Goal: Task Accomplishment & Management: Use online tool/utility

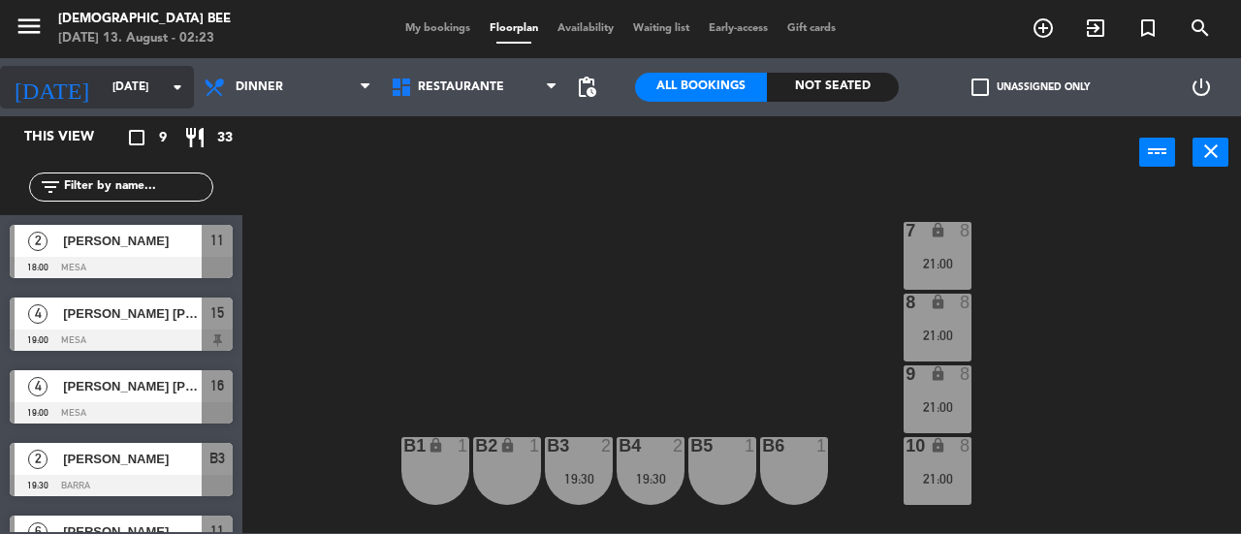
click at [103, 102] on input "[DATE]" at bounding box center [180, 87] width 154 height 33
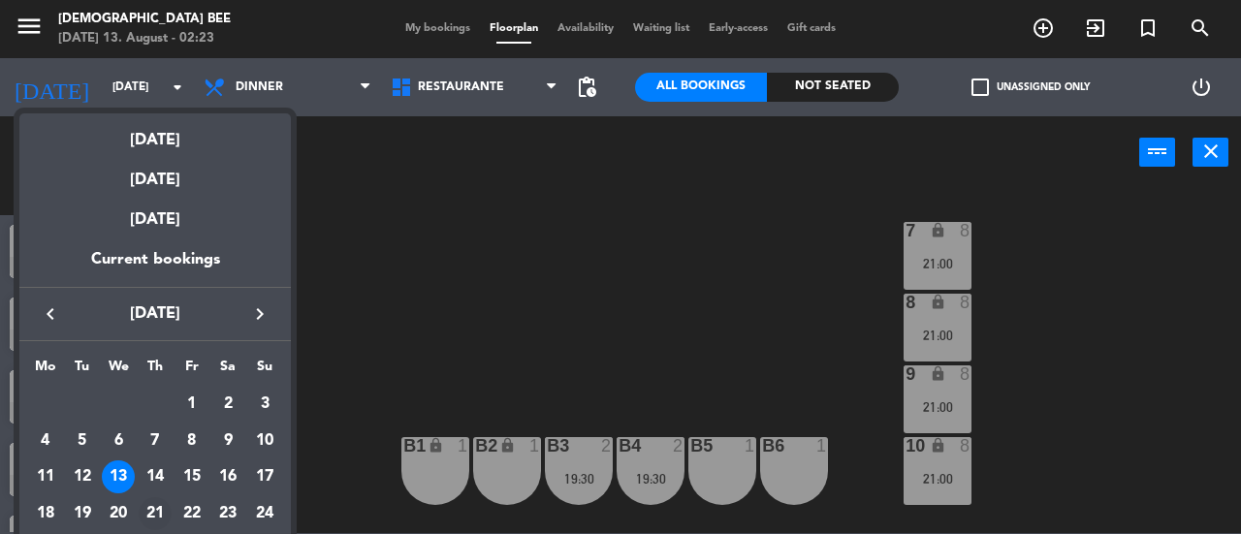
click at [153, 498] on div "21" at bounding box center [155, 513] width 33 height 33
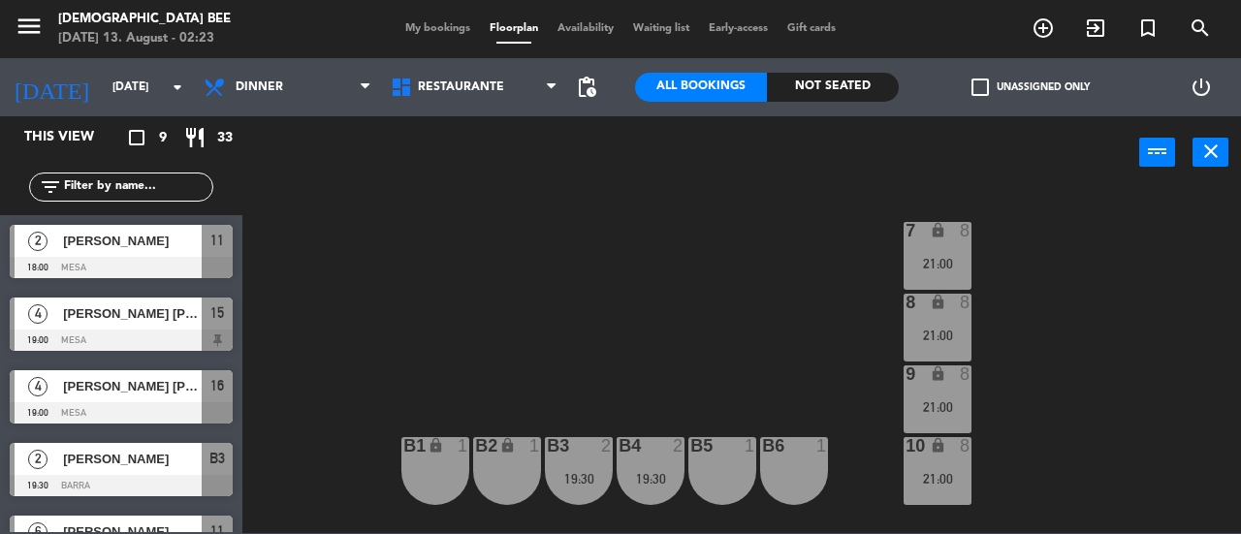
type input "[DATE]"
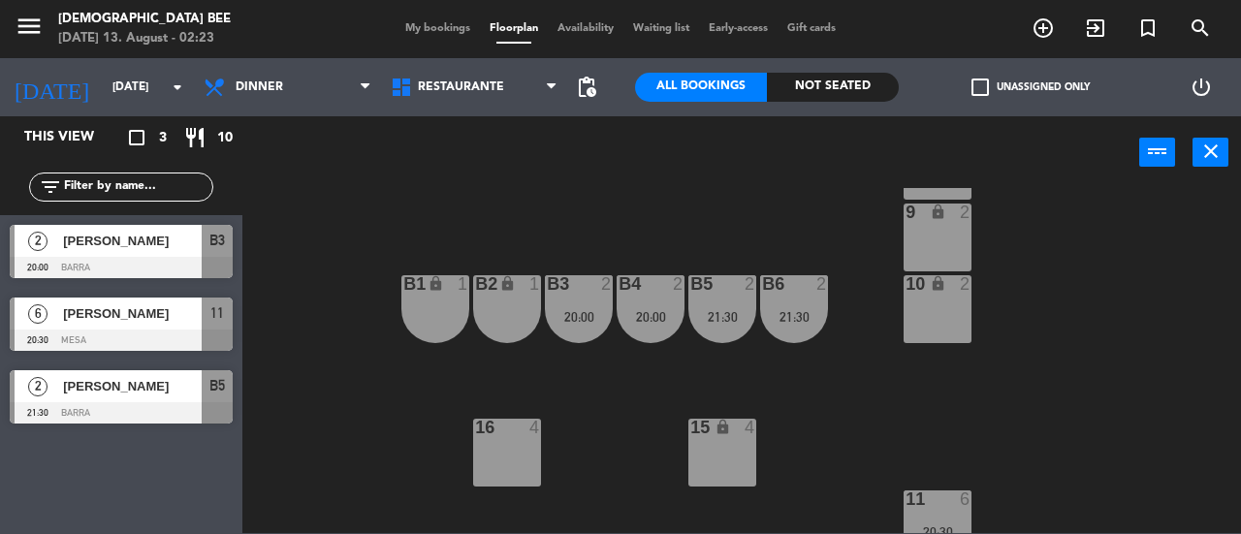
scroll to position [331, 0]
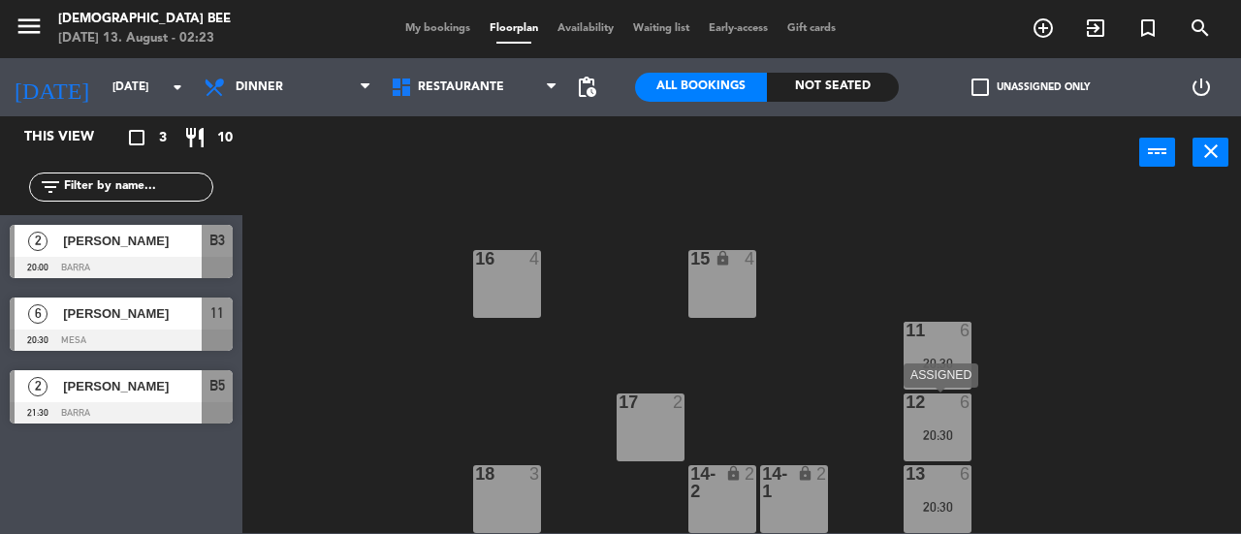
click at [929, 425] on div "12 6 20:30" at bounding box center [938, 428] width 68 height 68
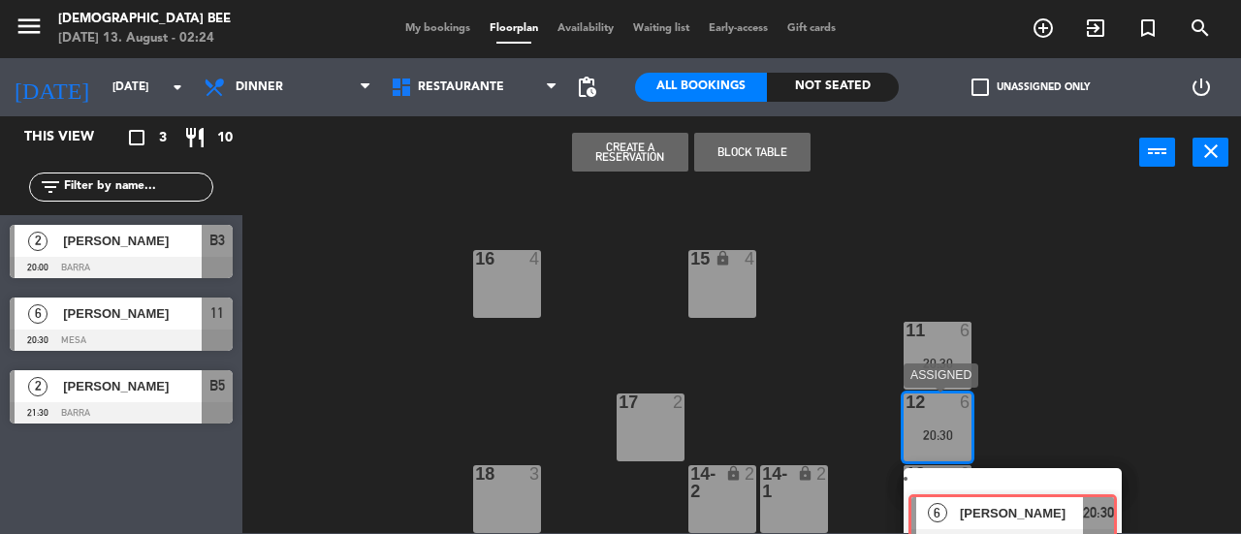
click at [1009, 487] on div "6 [PERSON_NAME] ASSIGNED 20:30" at bounding box center [1012, 503] width 247 height 70
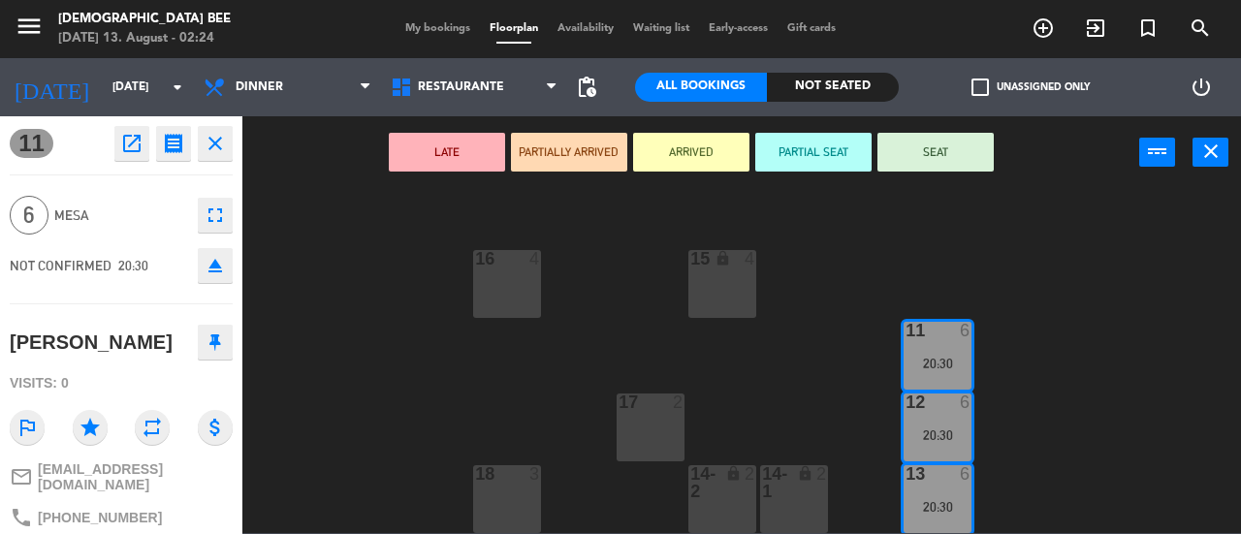
click at [133, 148] on icon "open_in_new" at bounding box center [131, 143] width 23 height 23
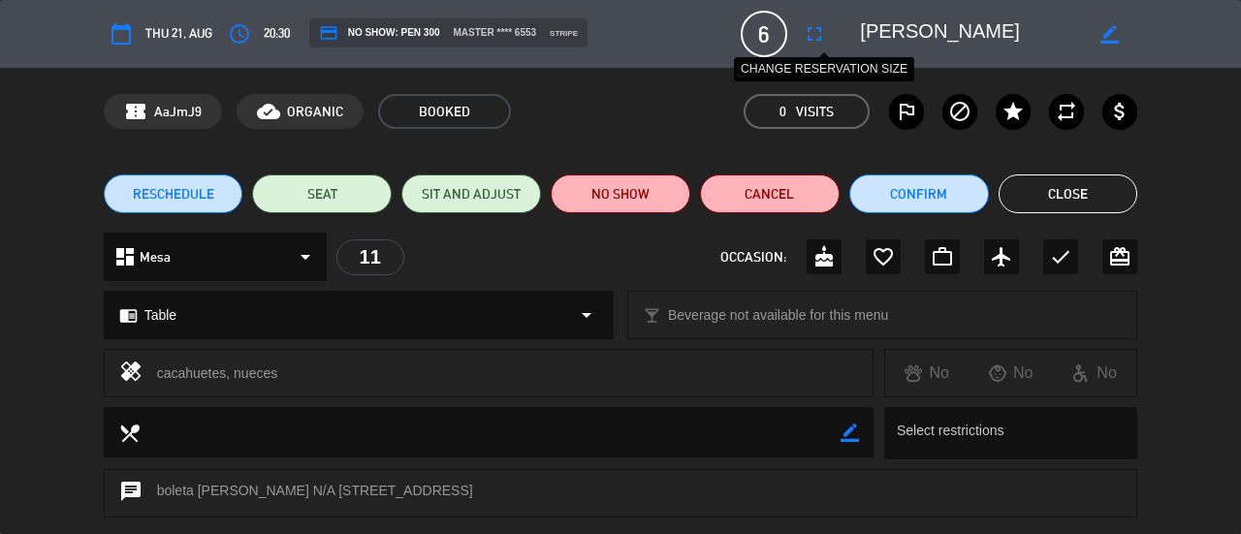
click at [813, 38] on icon "fullscreen" at bounding box center [814, 33] width 23 height 23
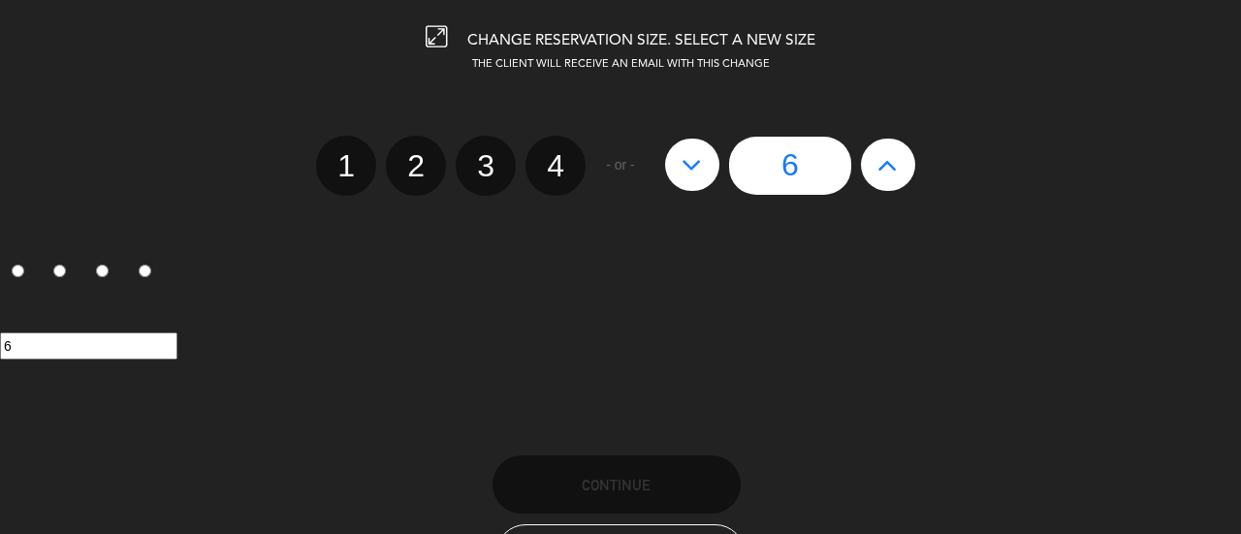
click at [897, 159] on icon at bounding box center [887, 164] width 20 height 31
type input "7"
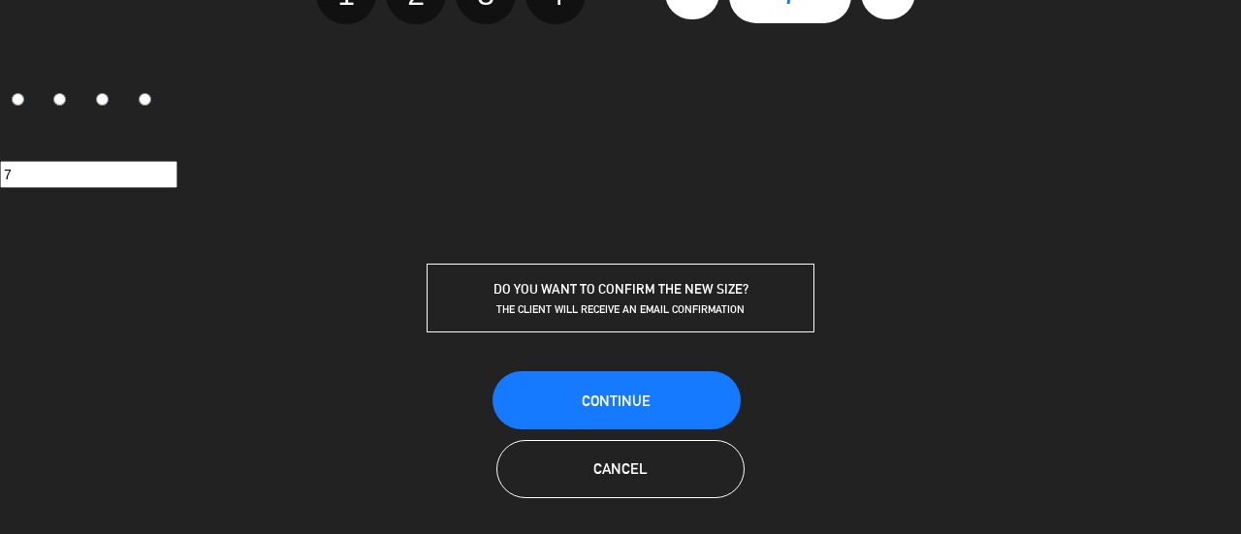
scroll to position [175, 0]
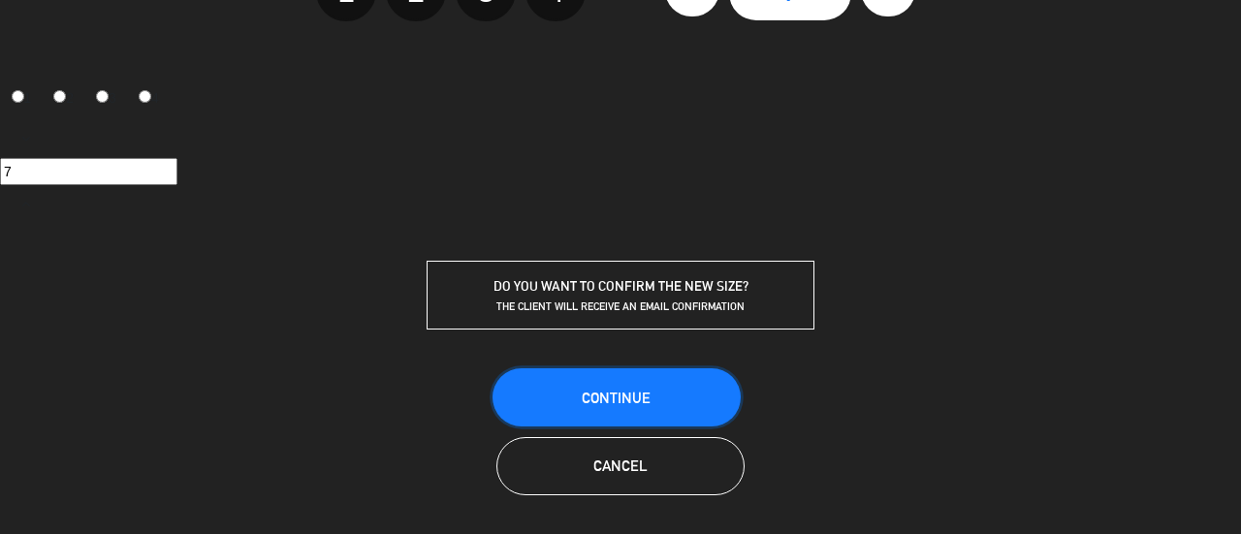
click at [627, 379] on button "Continue" at bounding box center [617, 397] width 248 height 58
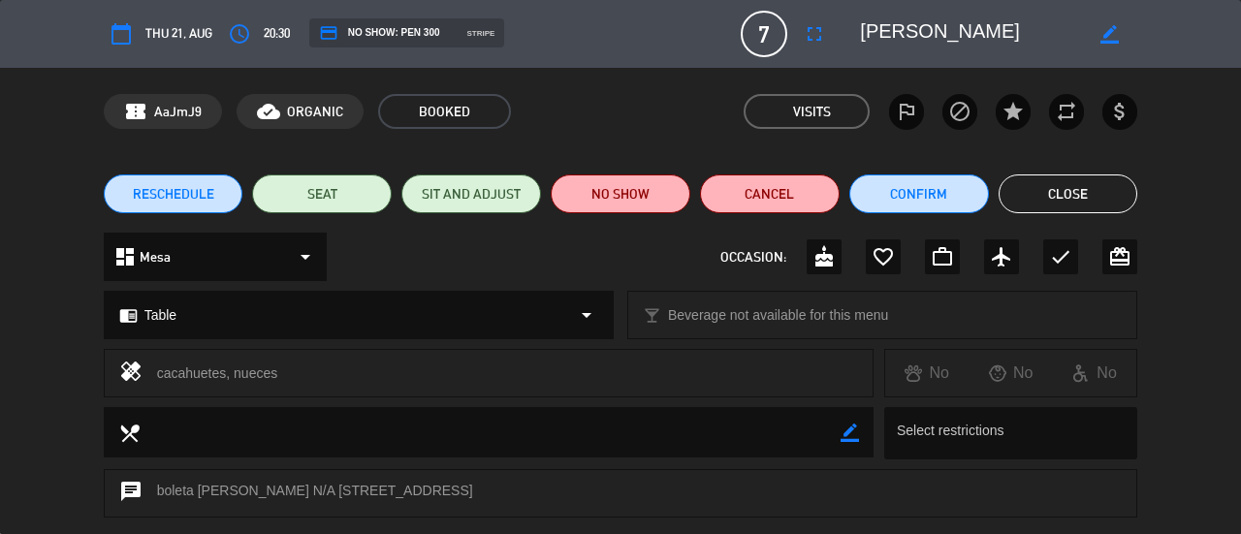
click at [1084, 192] on button "Close" at bounding box center [1069, 194] width 140 height 39
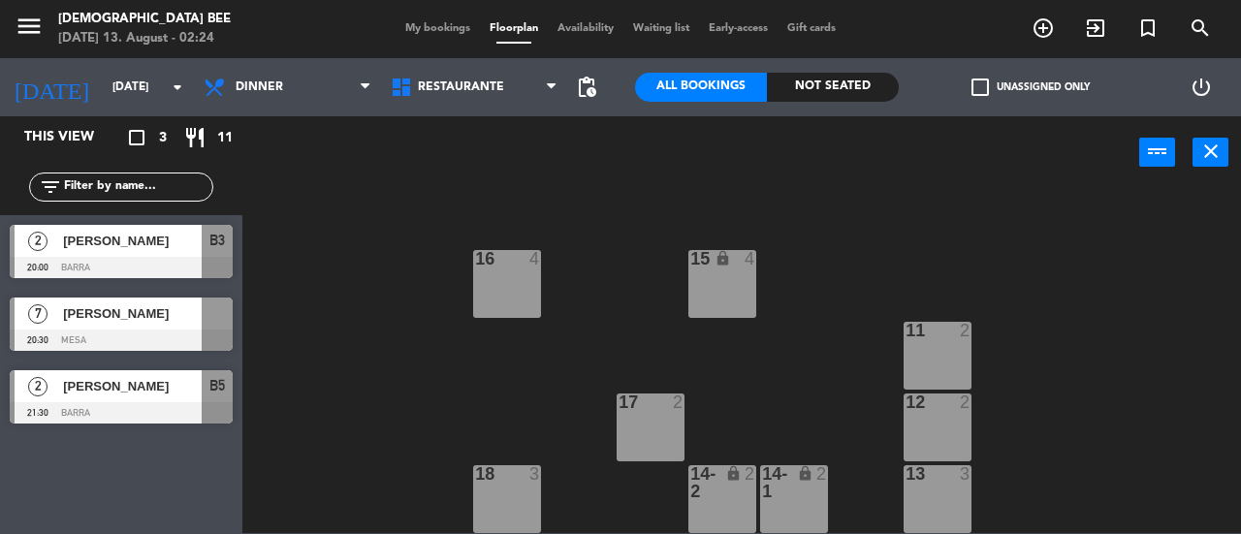
click at [114, 317] on span "[PERSON_NAME]" at bounding box center [132, 313] width 139 height 20
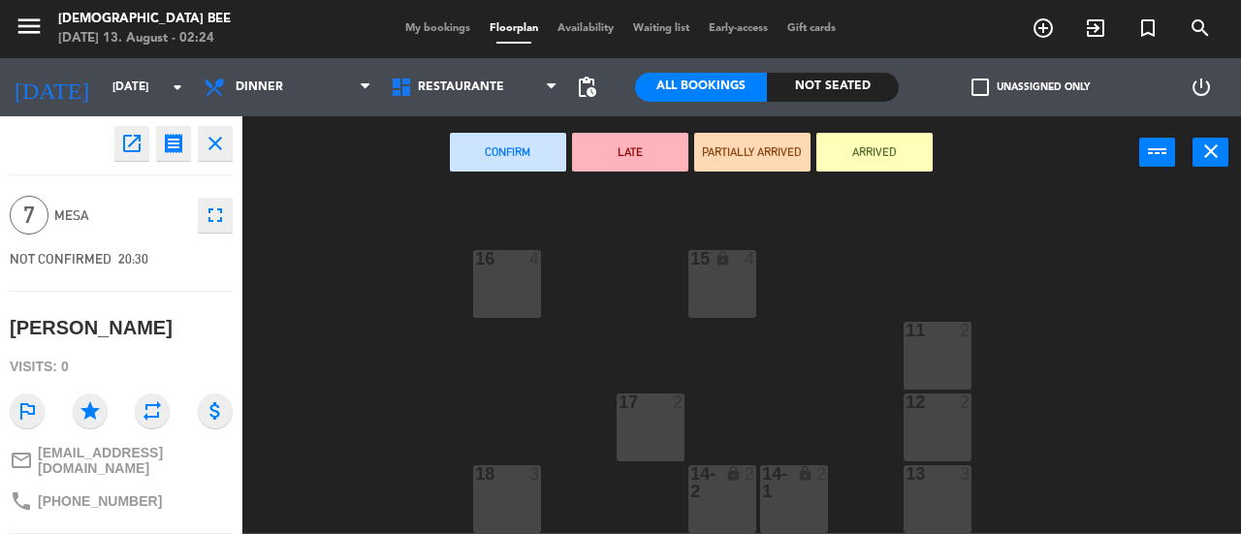
click at [923, 335] on div at bounding box center [938, 330] width 32 height 17
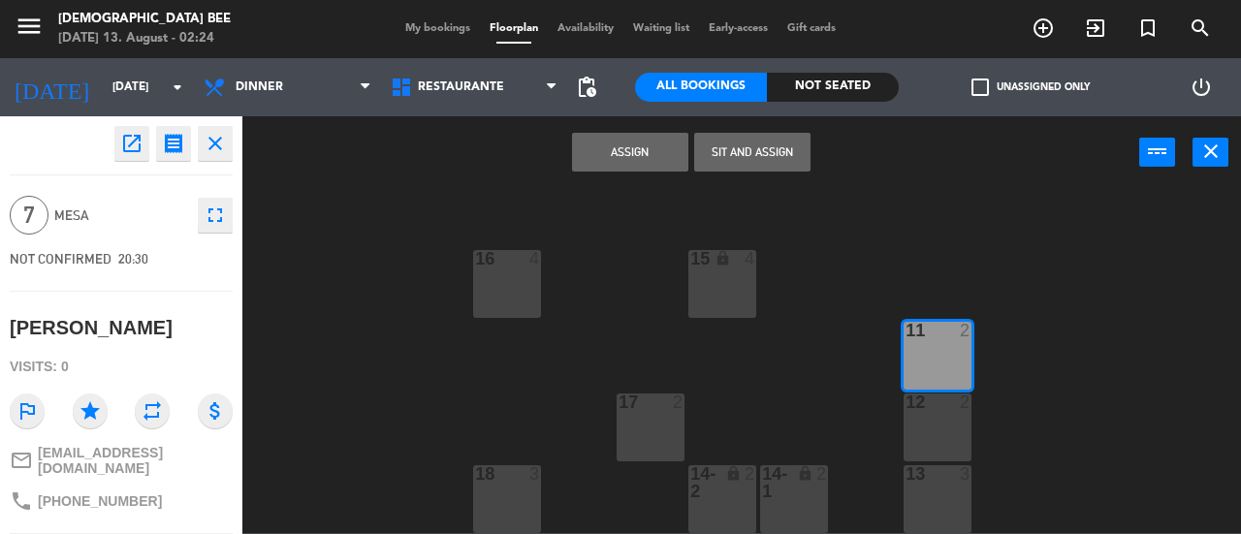
click at [954, 413] on div "12 2" at bounding box center [938, 428] width 68 height 68
click at [936, 496] on div "13 3" at bounding box center [938, 499] width 68 height 68
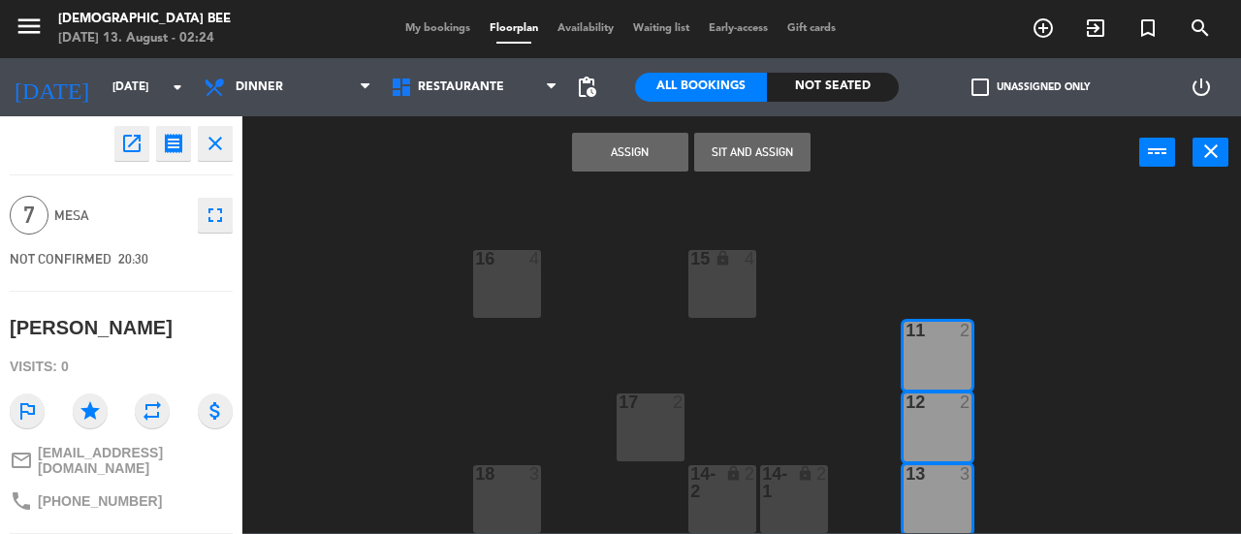
click at [630, 158] on button "Assign" at bounding box center [630, 152] width 116 height 39
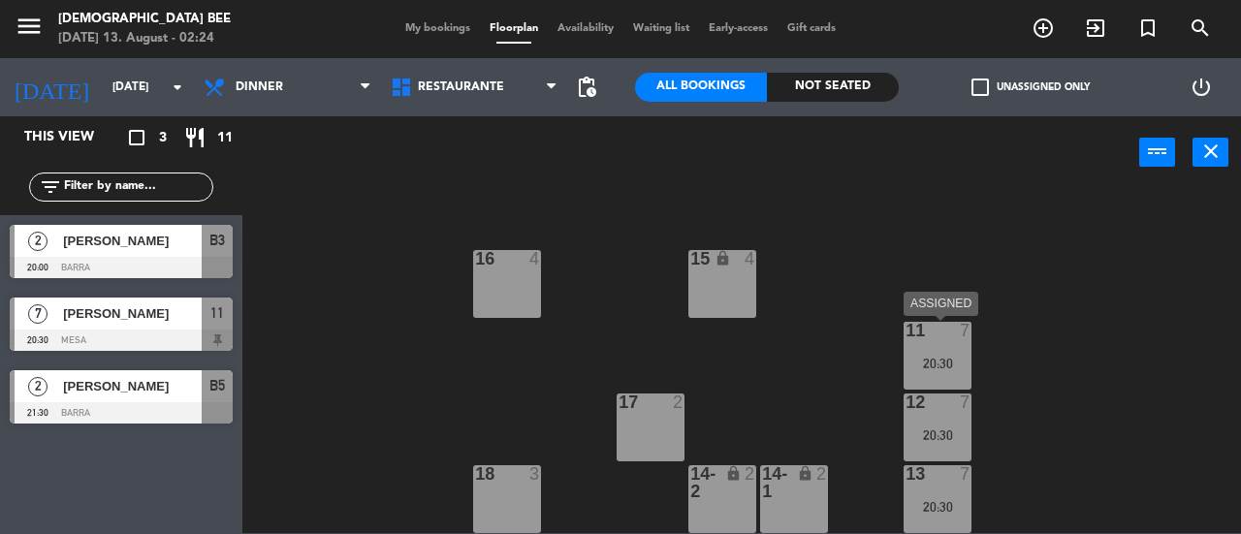
click at [919, 366] on div "20:30" at bounding box center [938, 364] width 68 height 14
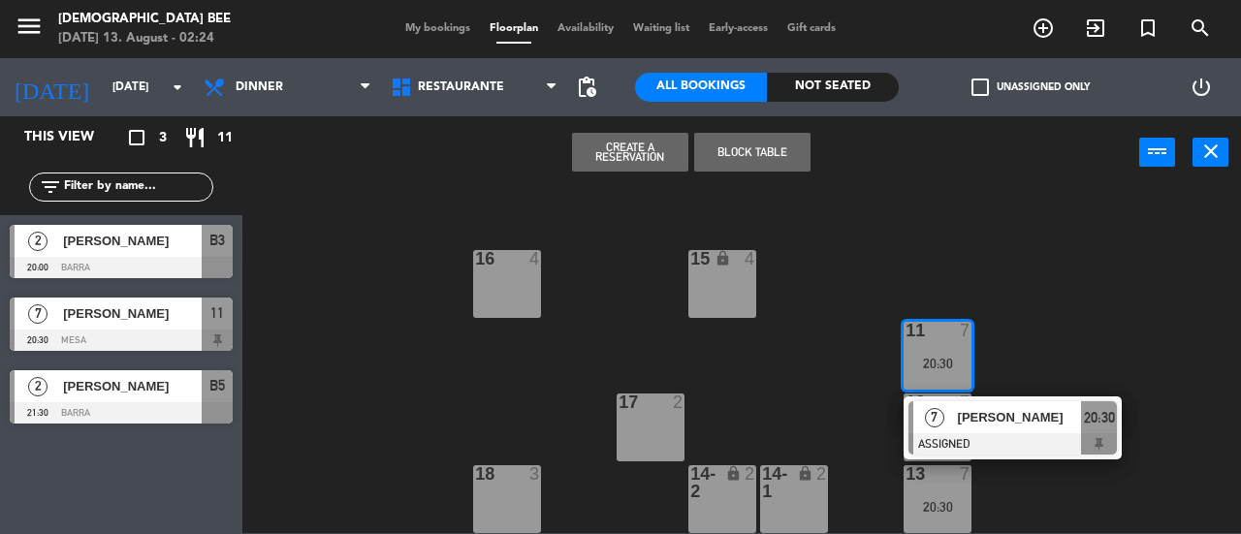
click at [820, 385] on div "7 lock 2 8 lock 2 9 lock 2 B1 lock 1 B2 lock 1 B3 2 20:00 B4 2 20:00 B5 2 21:30…" at bounding box center [748, 360] width 986 height 345
